Goal: Navigation & Orientation: Find specific page/section

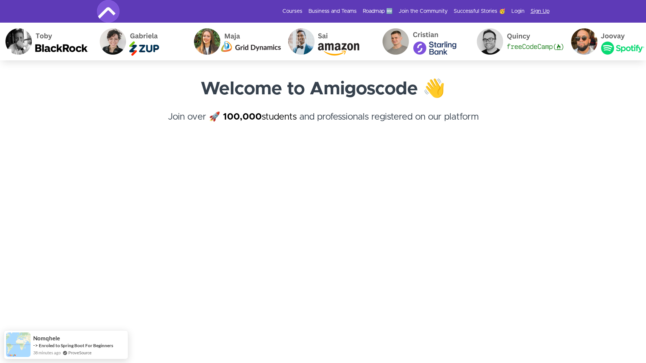
click at [540, 12] on link "Sign Up" at bounding box center [540, 12] width 19 height 8
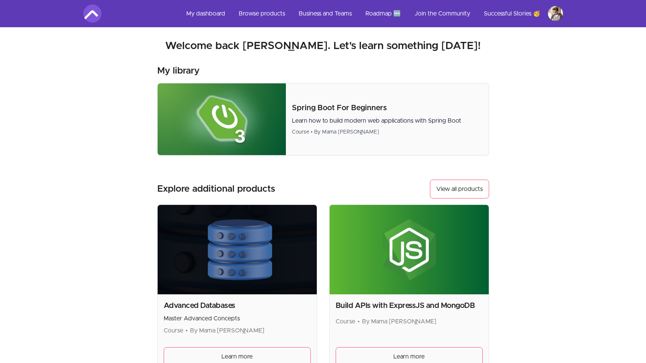
scroll to position [122, 0]
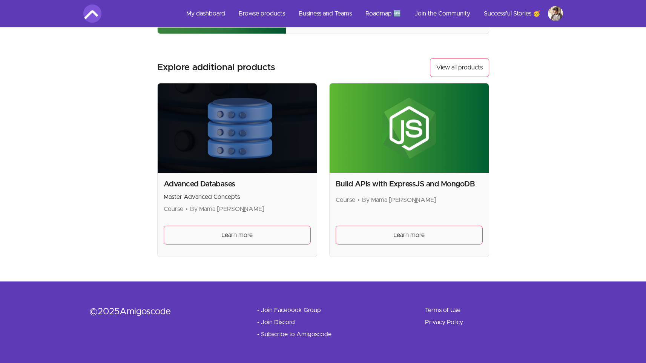
drag, startPoint x: 370, startPoint y: 199, endPoint x: 447, endPoint y: 201, distance: 76.2
click at [436, 201] on span "By Mama [PERSON_NAME]" at bounding box center [399, 200] width 74 height 6
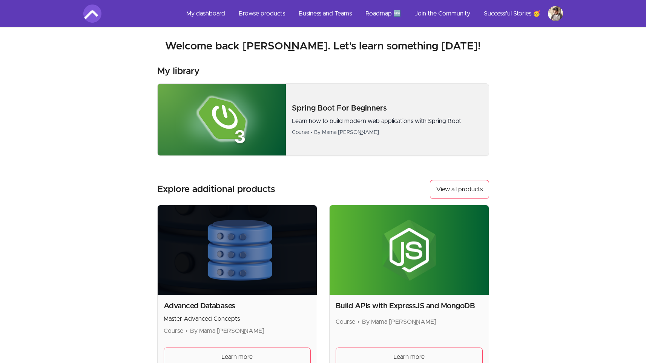
click at [250, 118] on img at bounding box center [222, 120] width 129 height 72
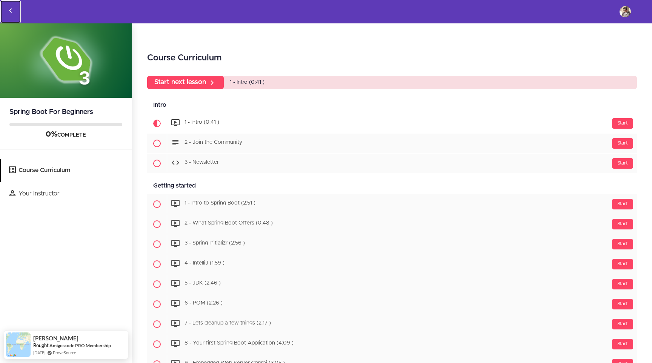
click at [10, 11] on icon "Back to courses" at bounding box center [10, 10] width 9 height 9
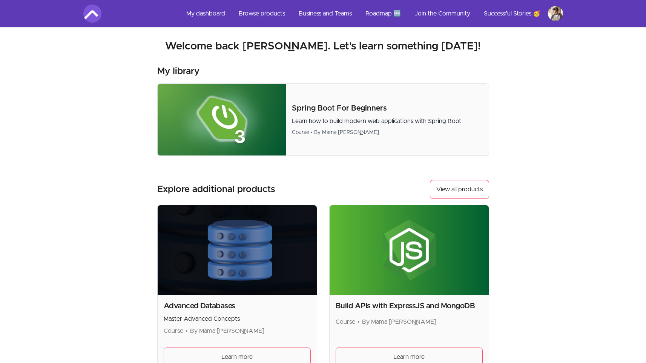
click at [92, 14] on img at bounding box center [92, 14] width 18 height 18
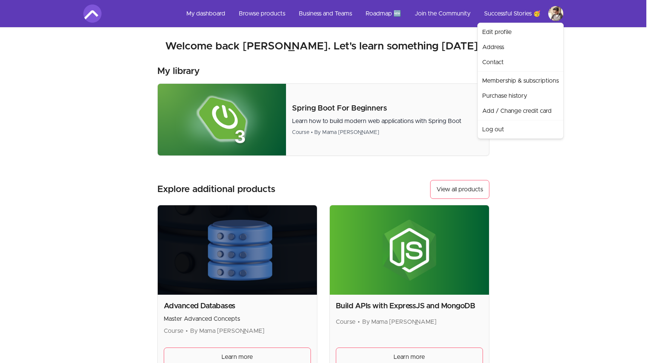
click at [556, 16] on html "Skip to main content Main menu Includes navigation links and user settings My d…" at bounding box center [326, 242] width 652 height 485
click at [91, 55] on html "Skip to main content Main menu Includes navigation links and user settings My d…" at bounding box center [326, 242] width 652 height 485
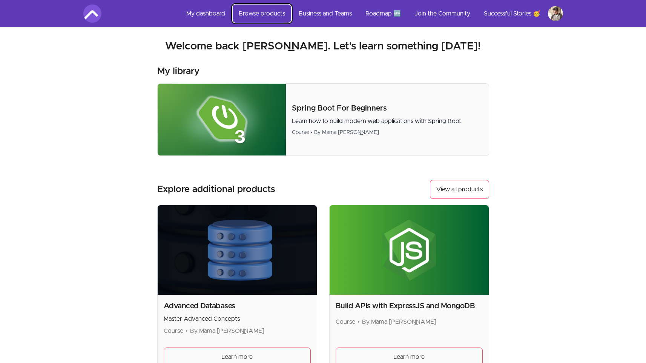
click at [269, 16] on link "Browse products" at bounding box center [262, 14] width 58 height 18
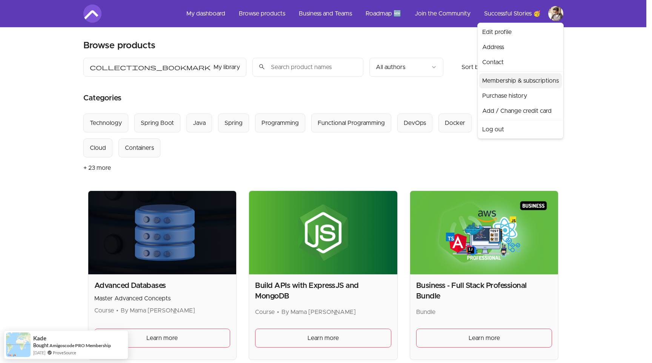
click at [516, 81] on link "Membership & subscriptions" at bounding box center [520, 80] width 83 height 15
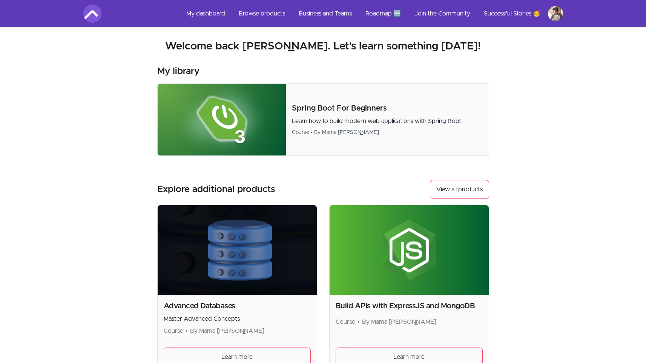
click at [87, 15] on img at bounding box center [92, 14] width 18 height 18
click at [214, 15] on link "My dashboard" at bounding box center [205, 14] width 51 height 18
click at [267, 15] on link "Browse products" at bounding box center [262, 14] width 58 height 18
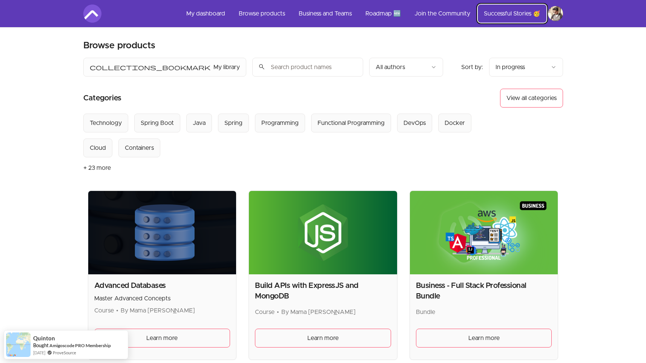
click at [494, 11] on link "Successful Stories 🥳" at bounding box center [512, 14] width 69 height 18
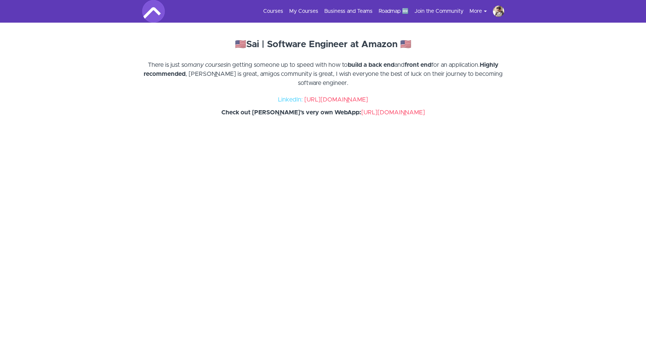
click at [390, 12] on link "Roadmap 🆕" at bounding box center [394, 12] width 30 height 8
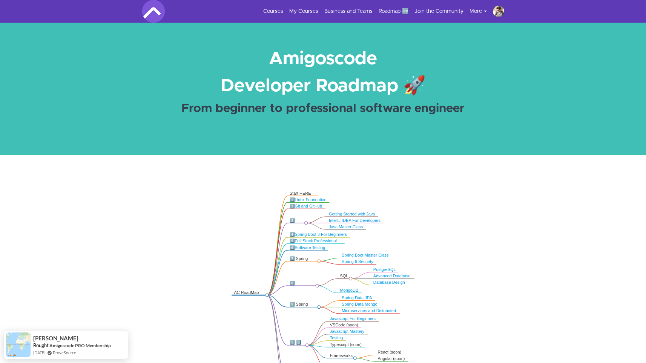
click at [156, 17] on img at bounding box center [153, 11] width 23 height 23
